Goal: Transaction & Acquisition: Purchase product/service

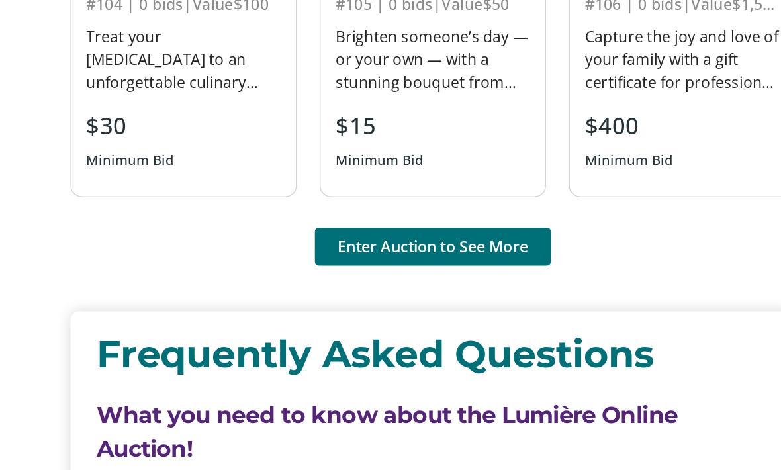
scroll to position [949, 0]
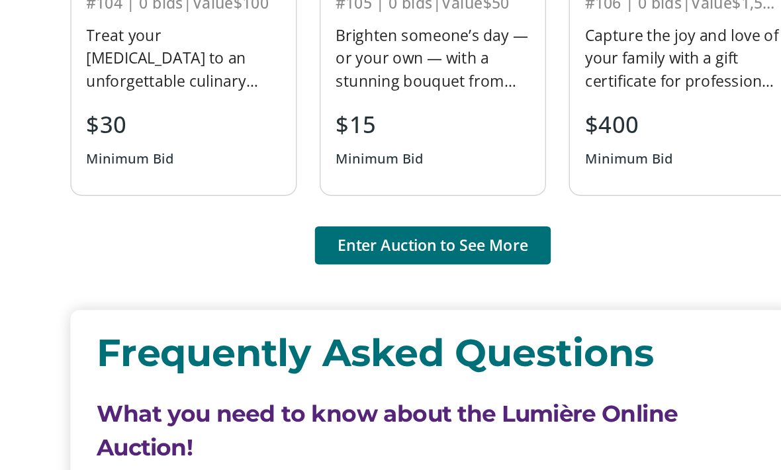
click at [345, 276] on span "Enter Auction to See More" at bounding box center [390, 284] width 132 height 16
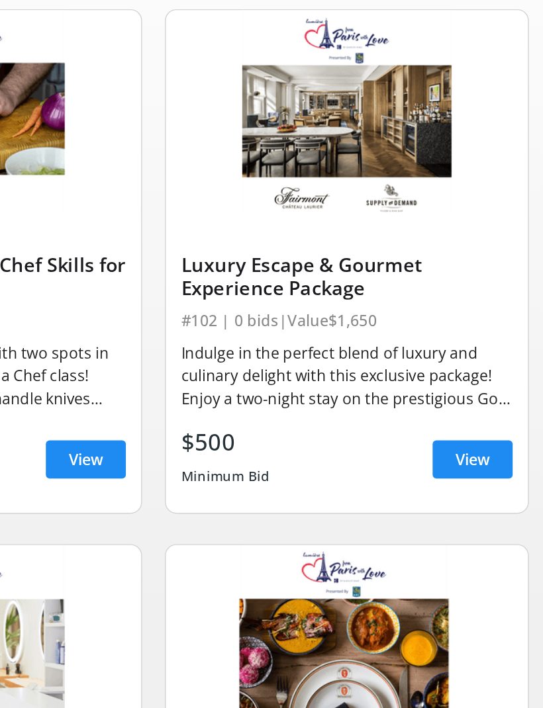
scroll to position [32, 0]
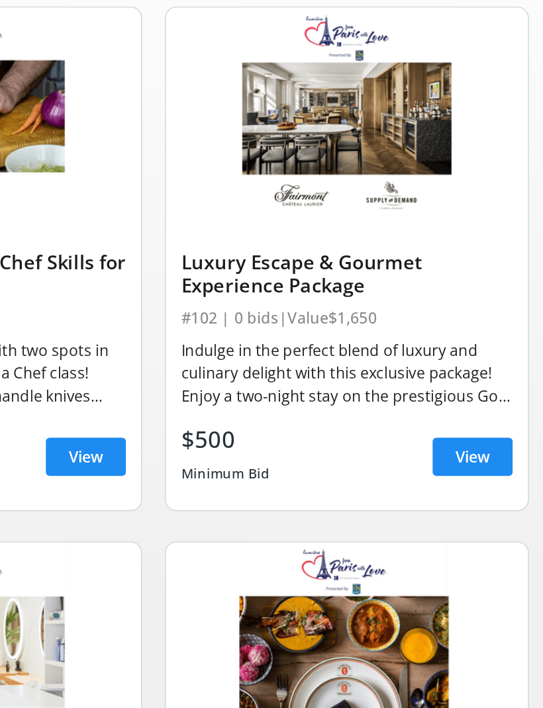
click at [345, 421] on div "Indulge in the perfect blend of luxury and culinary delight with this exclusive…" at bounding box center [405, 445] width 230 height 48
click at [481, 469] on span "View" at bounding box center [493, 503] width 24 height 16
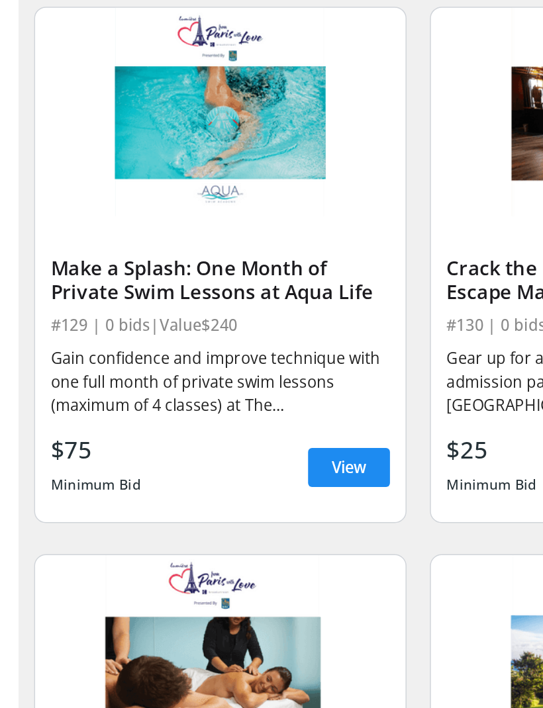
scroll to position [5227, 0]
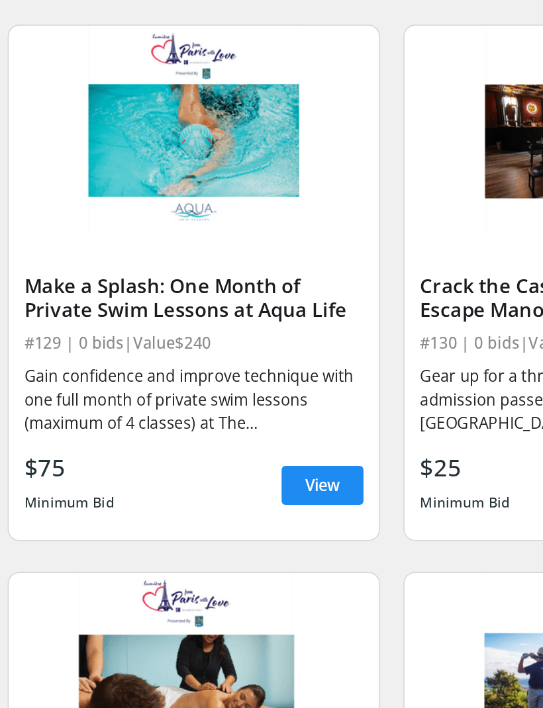
click at [224, 469] on span "View" at bounding box center [224, 515] width 24 height 16
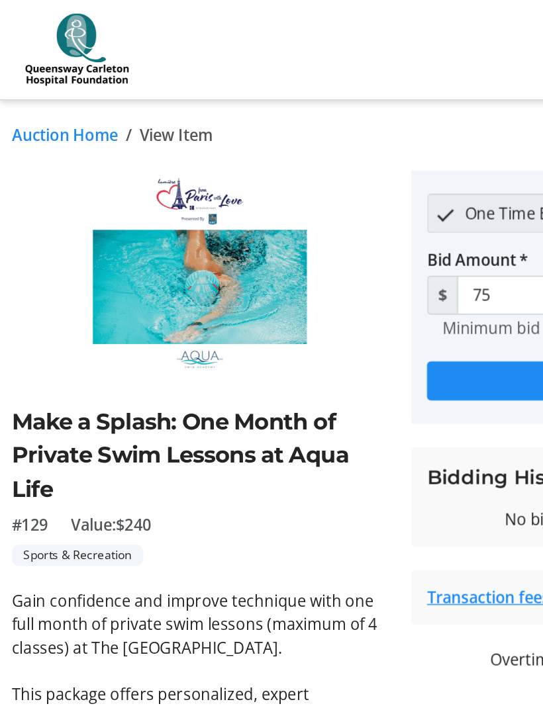
scroll to position [5185, 0]
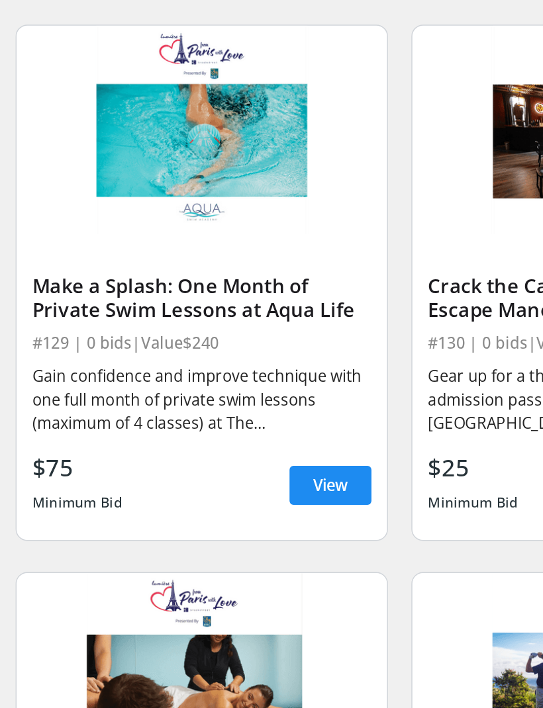
click at [116, 244] on img at bounding box center [136, 315] width 251 height 142
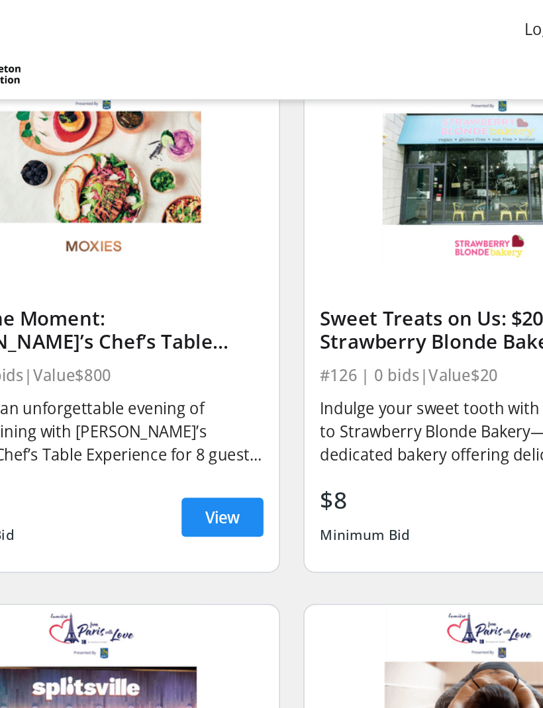
scroll to position [4647, 0]
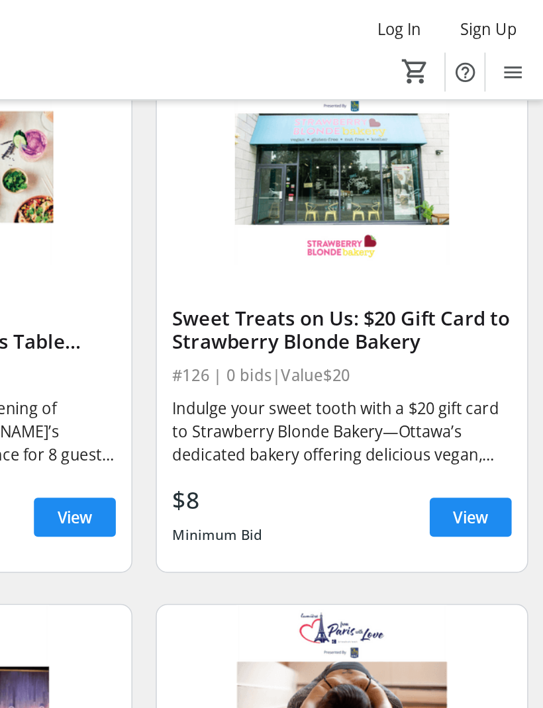
click at [481, 355] on span "View" at bounding box center [493, 351] width 24 height 16
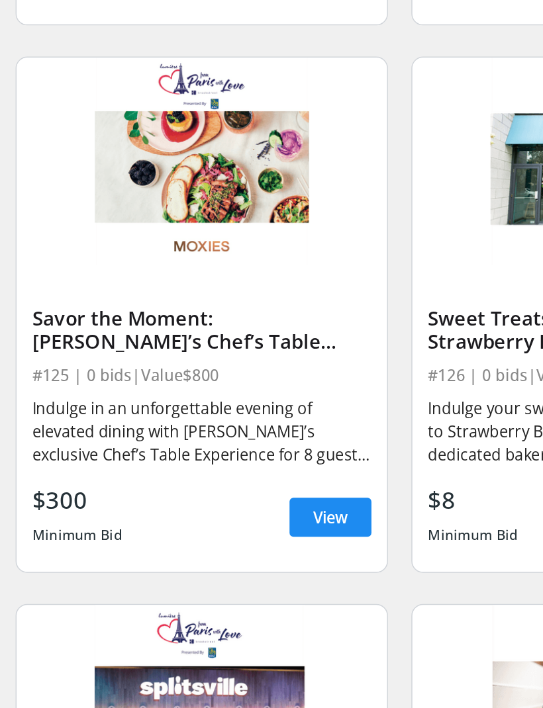
scroll to position [4419, 0]
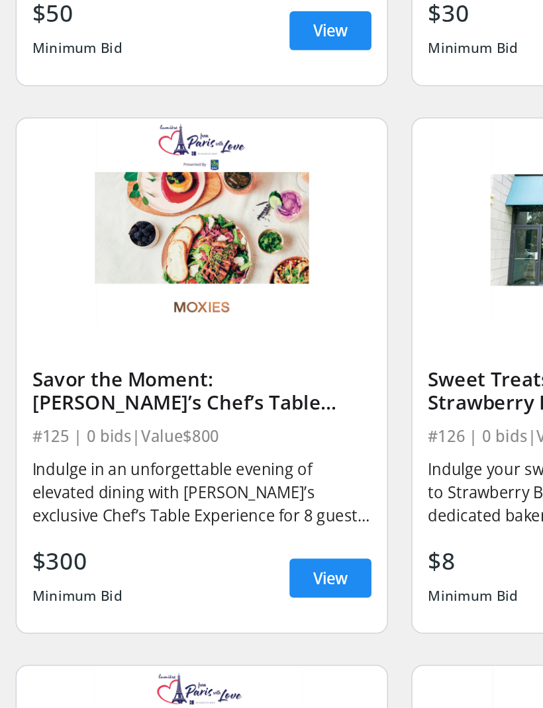
click at [230, 469] on span "View" at bounding box center [224, 579] width 24 height 16
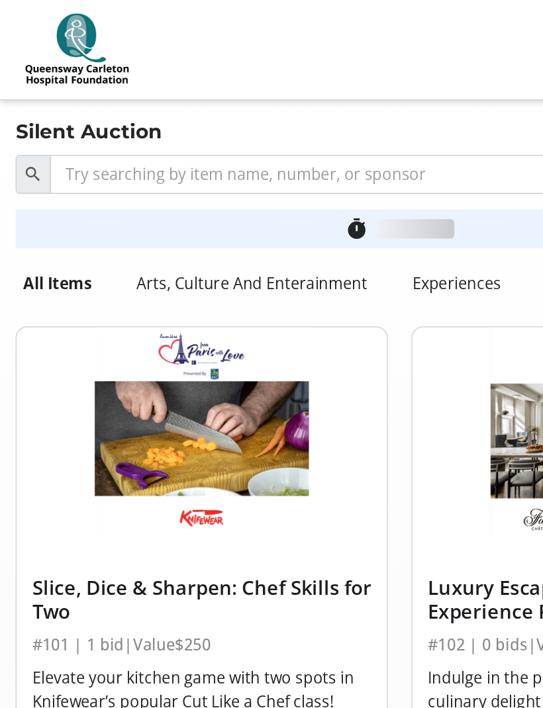
scroll to position [4379, 0]
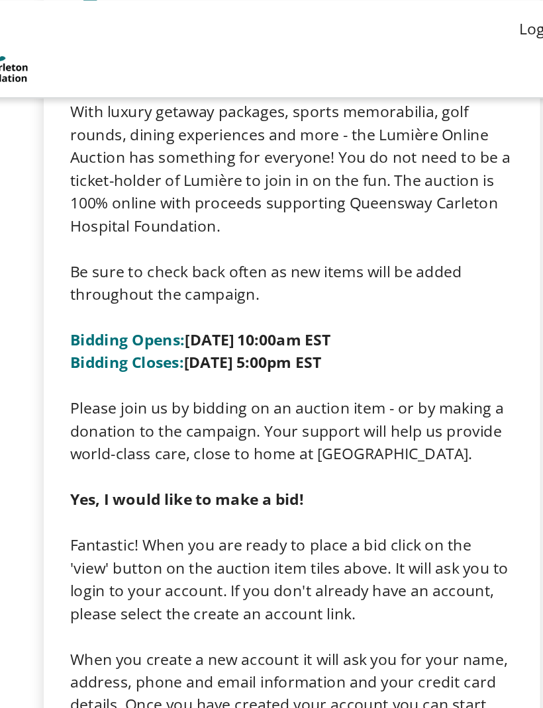
scroll to position [1062, 0]
